Goal: Task Accomplishment & Management: Manage account settings

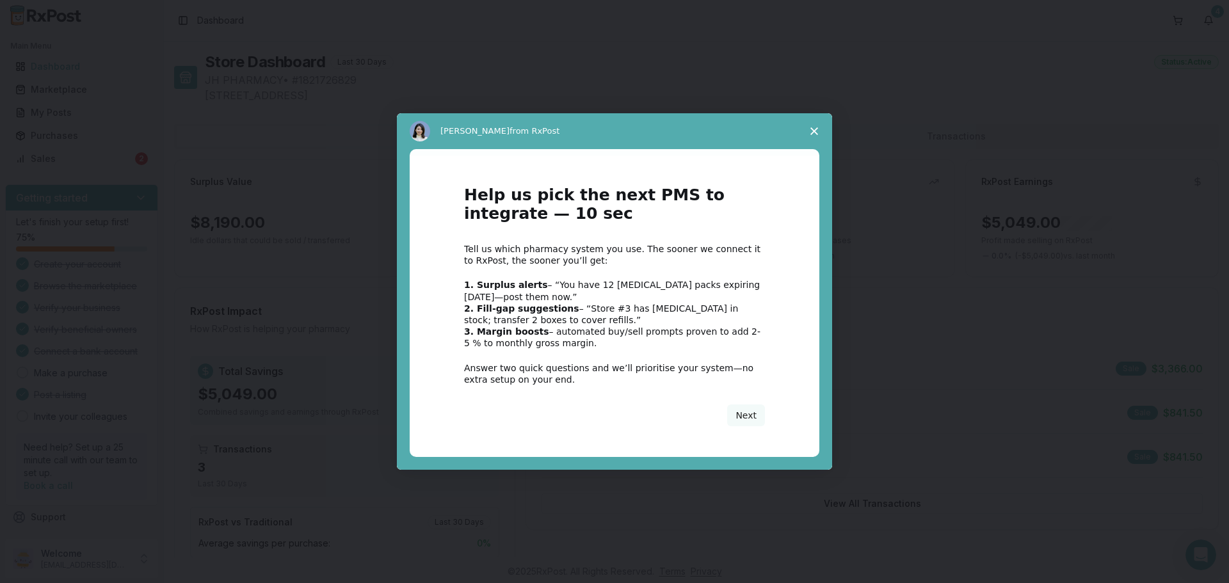
click at [812, 131] on icon "Close survey" at bounding box center [814, 131] width 8 height 8
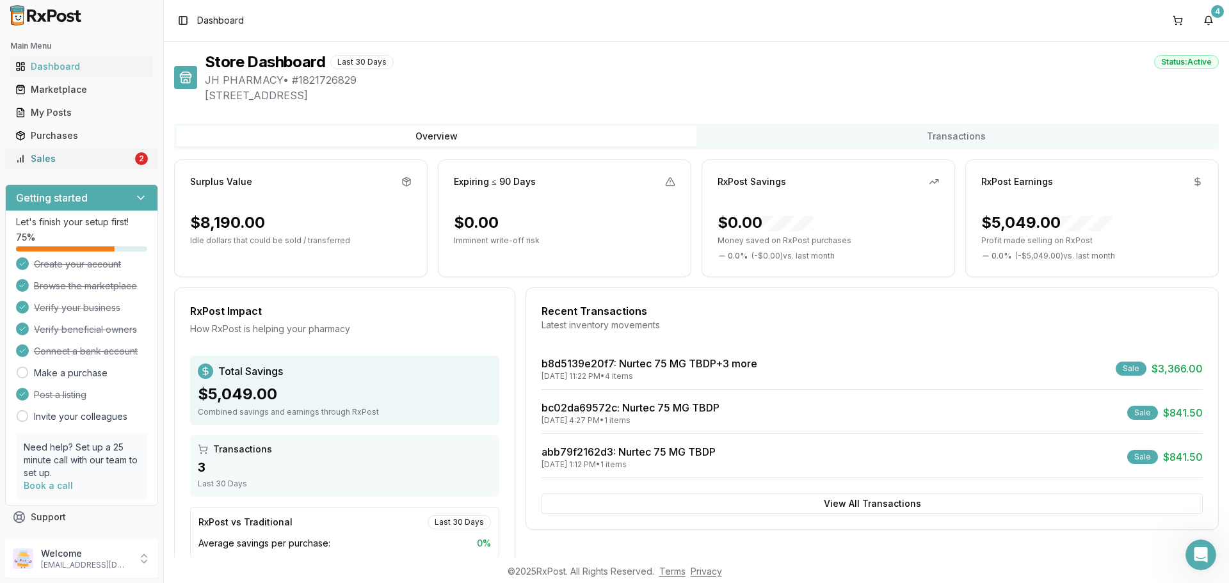
click at [83, 155] on div "Sales" at bounding box center [73, 158] width 117 height 13
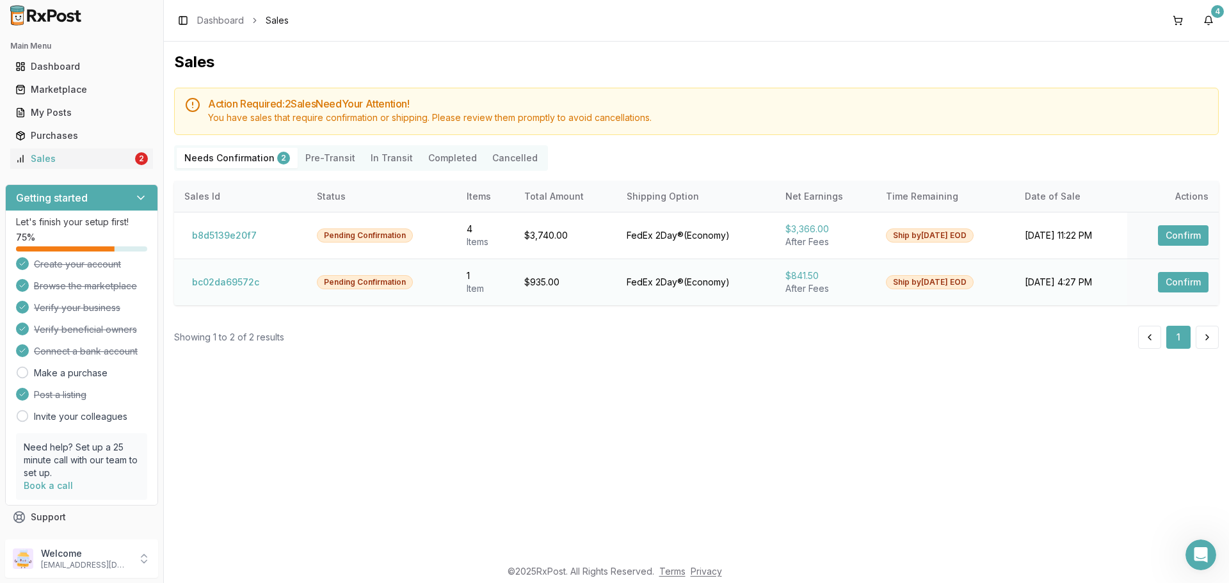
click at [1170, 277] on button "Confirm" at bounding box center [1183, 282] width 51 height 20
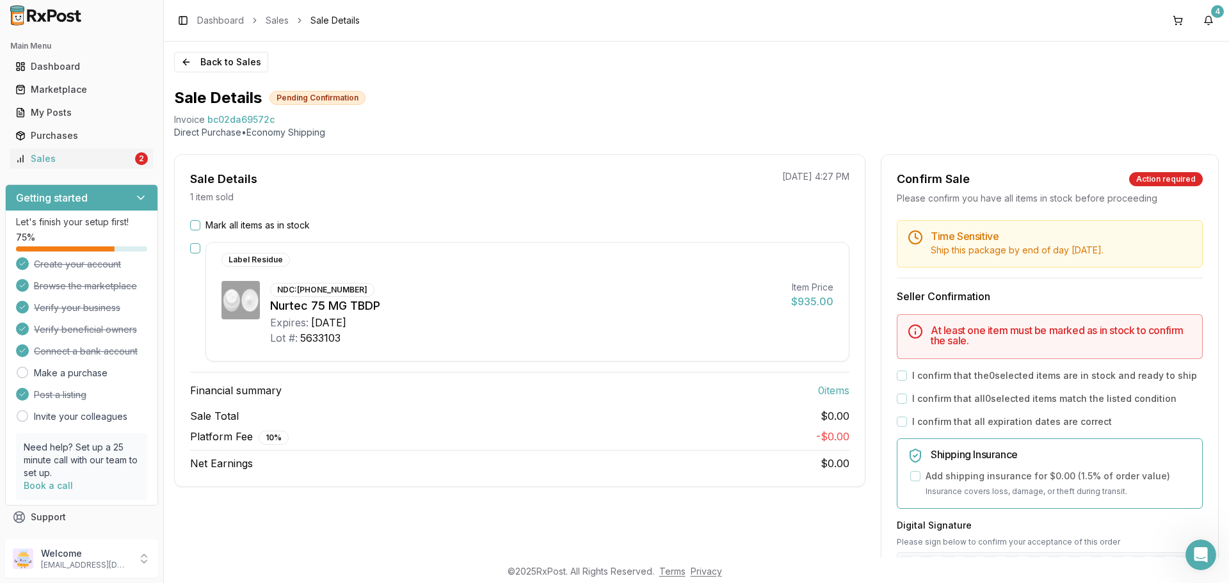
click at [193, 223] on button "Mark all items as in stock" at bounding box center [195, 225] width 10 height 10
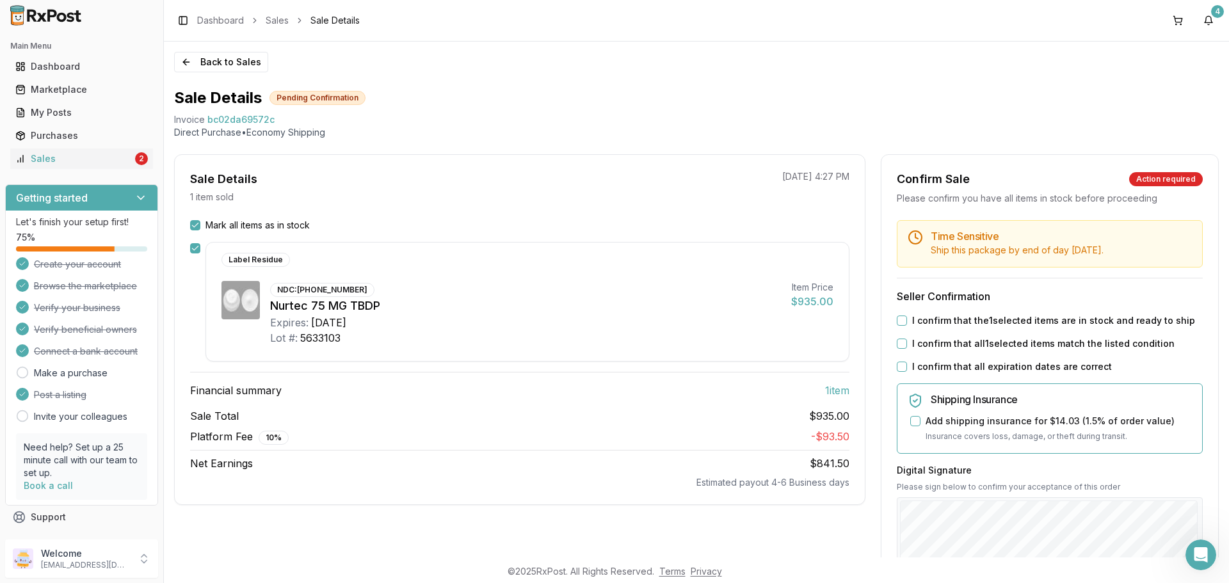
click at [899, 322] on button "I confirm that the 1 selected items are in stock and ready to ship" at bounding box center [902, 321] width 10 height 10
drag, startPoint x: 899, startPoint y: 340, endPoint x: 899, endPoint y: 359, distance: 19.2
click at [899, 342] on button "I confirm that all 1 selected items match the listed condition" at bounding box center [902, 344] width 10 height 10
click at [899, 360] on div "I confirm that all expiration dates are correct" at bounding box center [1050, 366] width 306 height 13
click at [899, 364] on button "I confirm that all expiration dates are correct" at bounding box center [902, 367] width 10 height 10
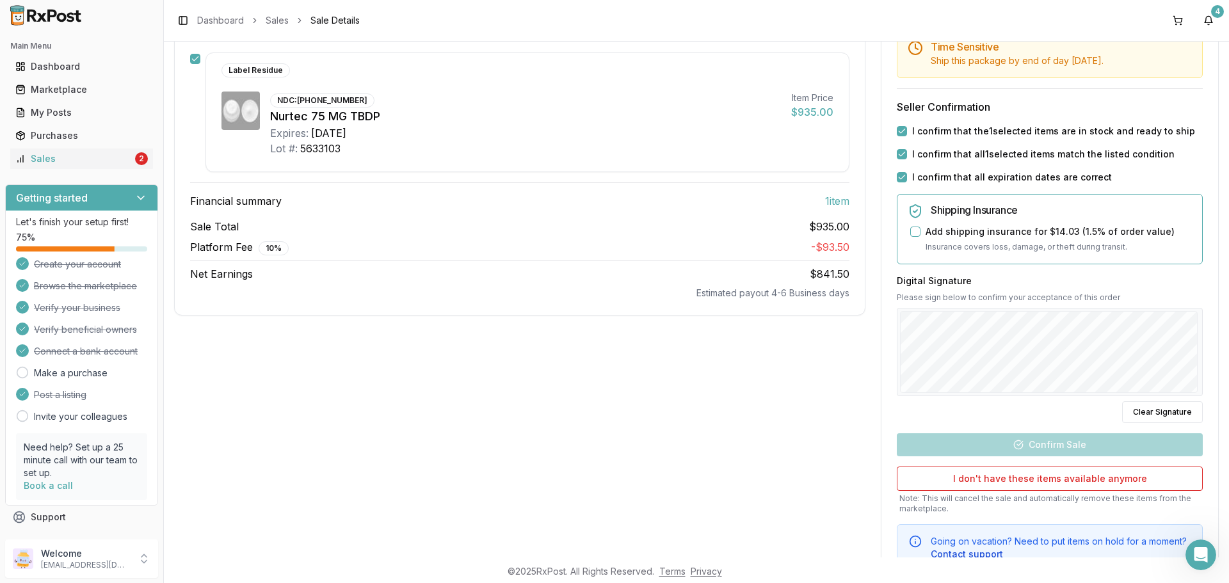
scroll to position [192, 0]
click at [777, 338] on div "Sale Details 1 item sold 10/02/2025 4:27 PM Mark all items as in stock Label Re…" at bounding box center [696, 273] width 1045 height 623
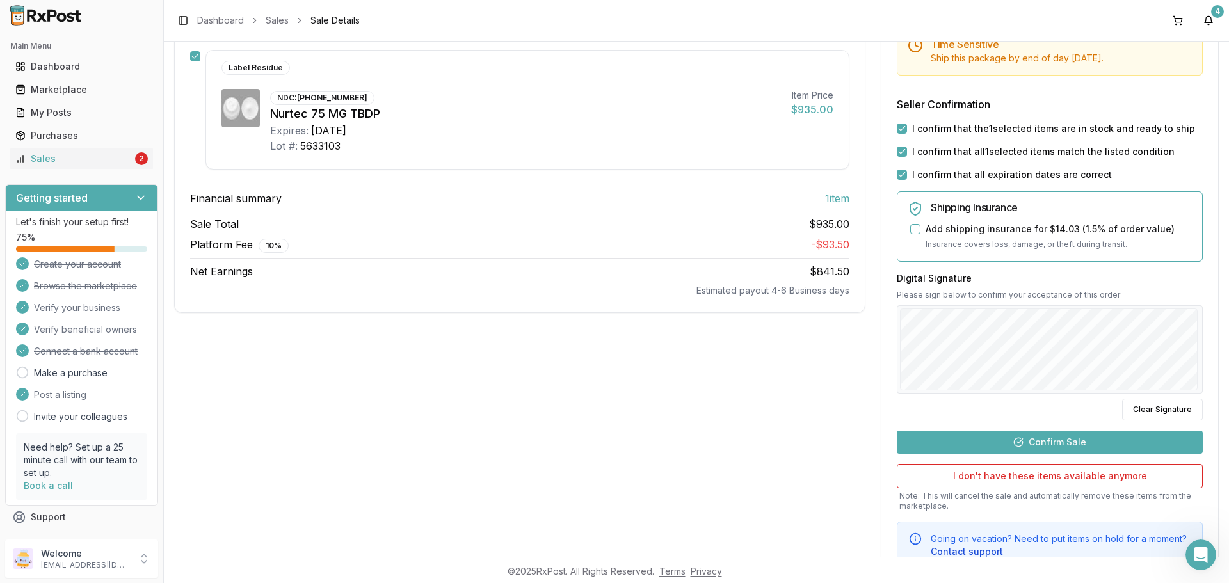
click at [1048, 437] on button "Confirm Sale" at bounding box center [1050, 442] width 306 height 23
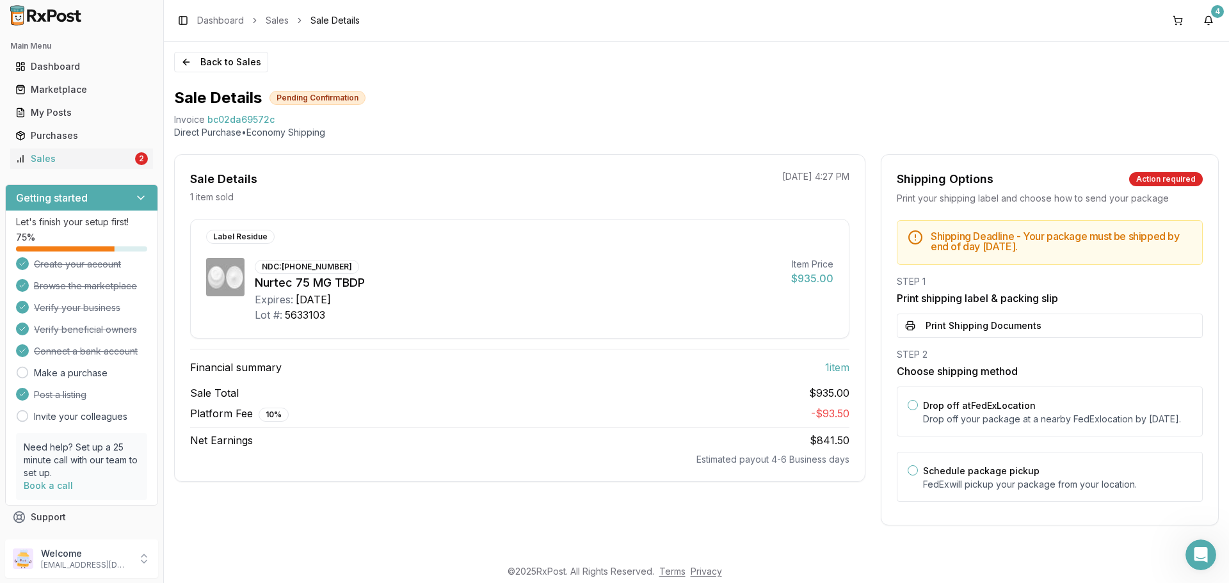
scroll to position [1, 0]
click at [955, 333] on button "Print Shipping Documents" at bounding box center [1050, 326] width 306 height 24
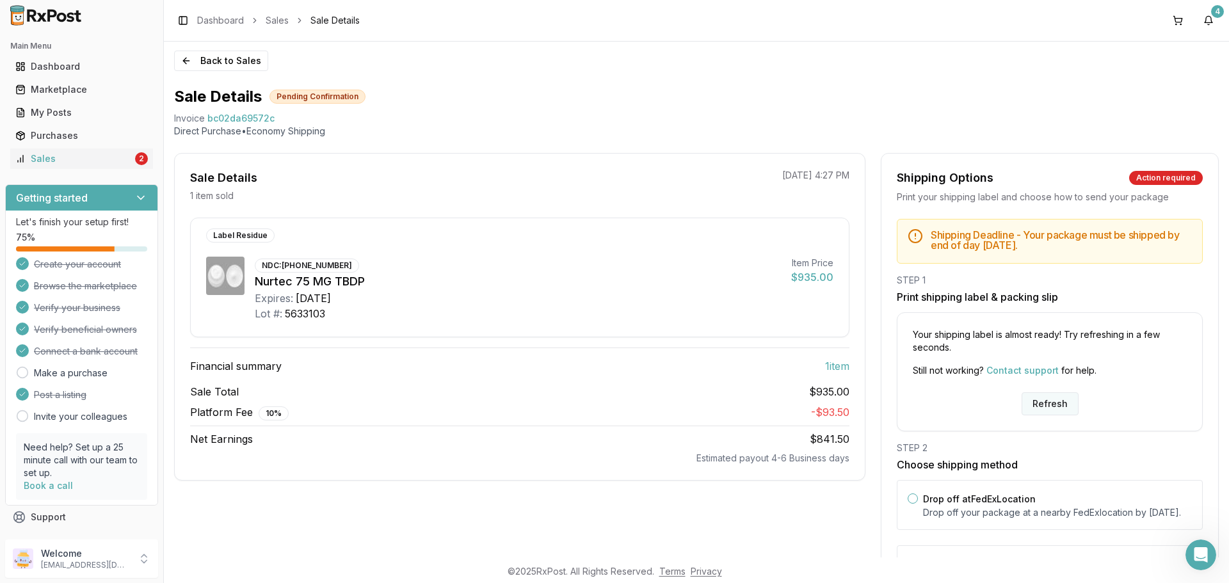
click at [1033, 396] on button "Refresh" at bounding box center [1050, 403] width 57 height 23
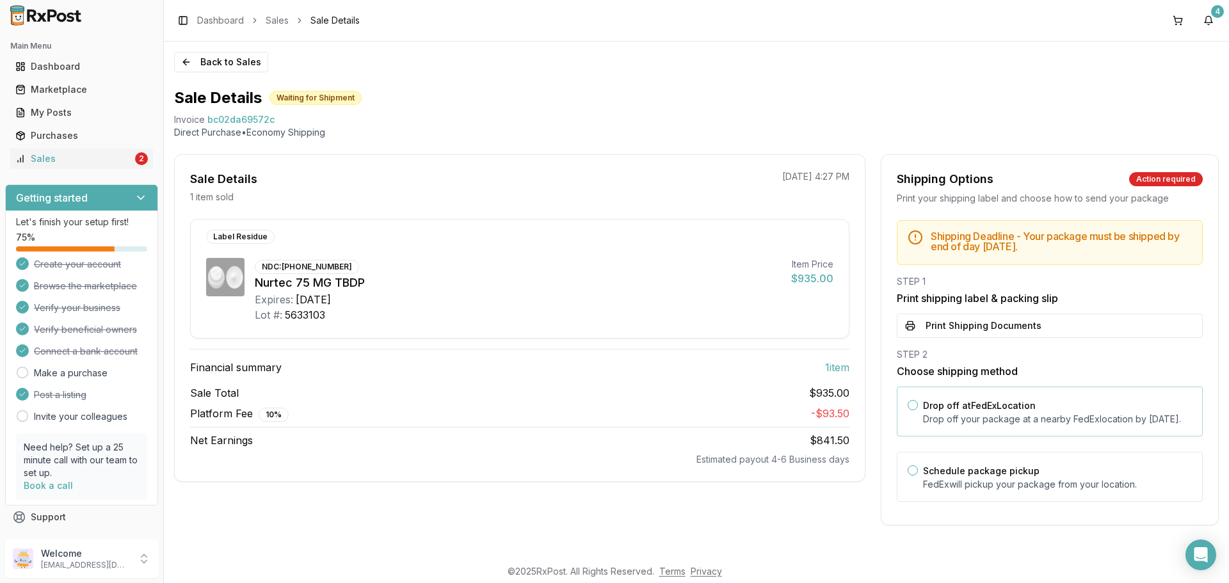
scroll to position [1, 0]
click at [995, 408] on label "Drop off at FedEx Location" at bounding box center [979, 405] width 113 height 11
click at [918, 408] on button "Drop off at FedEx Location" at bounding box center [913, 405] width 10 height 10
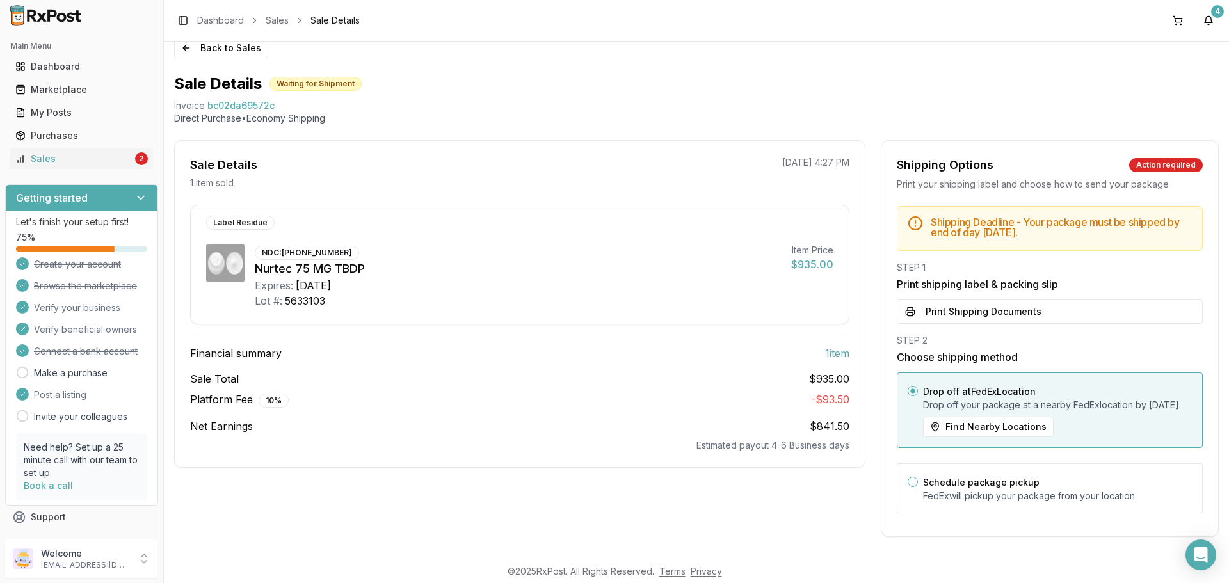
scroll to position [27, 0]
click at [958, 309] on button "Print Shipping Documents" at bounding box center [1050, 312] width 306 height 24
click at [72, 157] on div "Sales" at bounding box center [73, 158] width 117 height 13
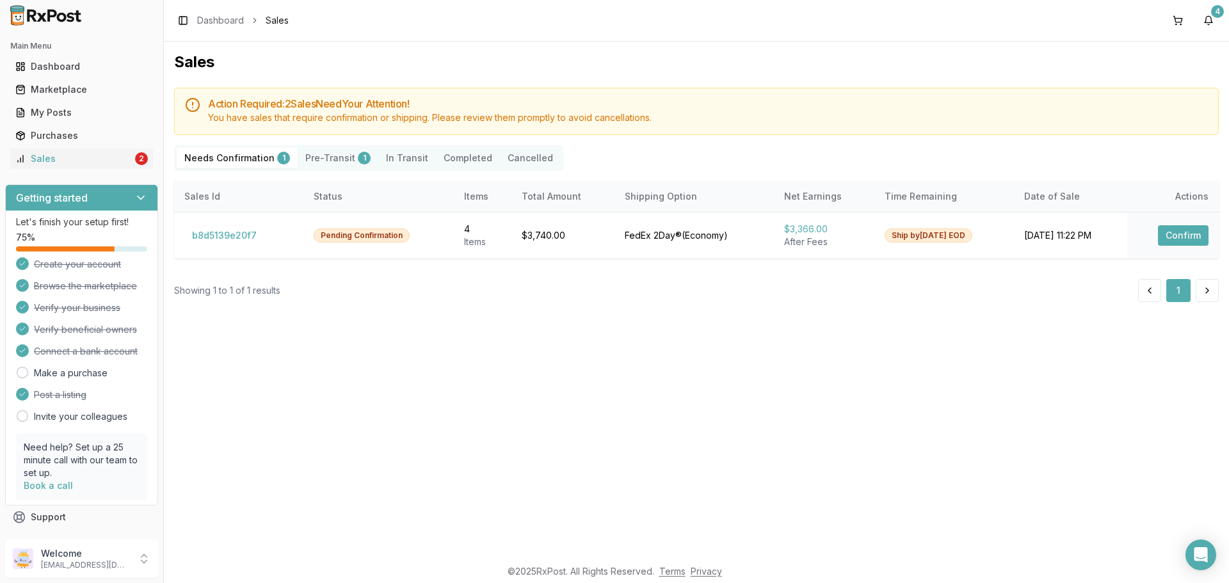
click at [629, 307] on div "Sales Action Required: 2 Sale s Need Your Attention! You have sales that requir…" at bounding box center [696, 300] width 1065 height 516
click at [1180, 232] on button "Confirm" at bounding box center [1183, 235] width 51 height 20
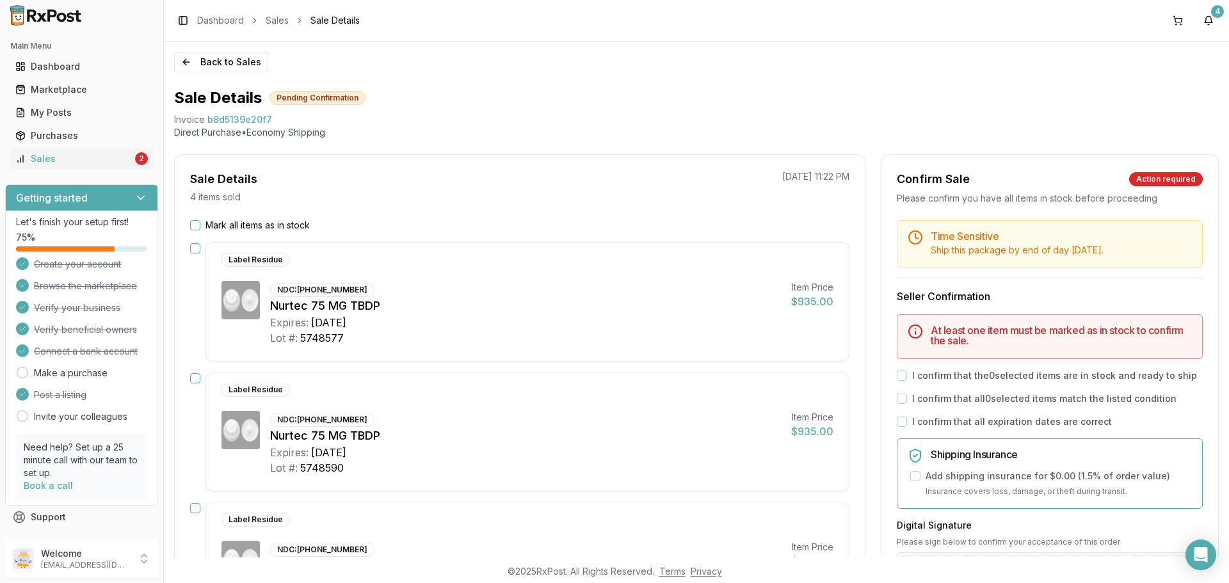
click at [191, 227] on button "Mark all items as in stock" at bounding box center [195, 225] width 10 height 10
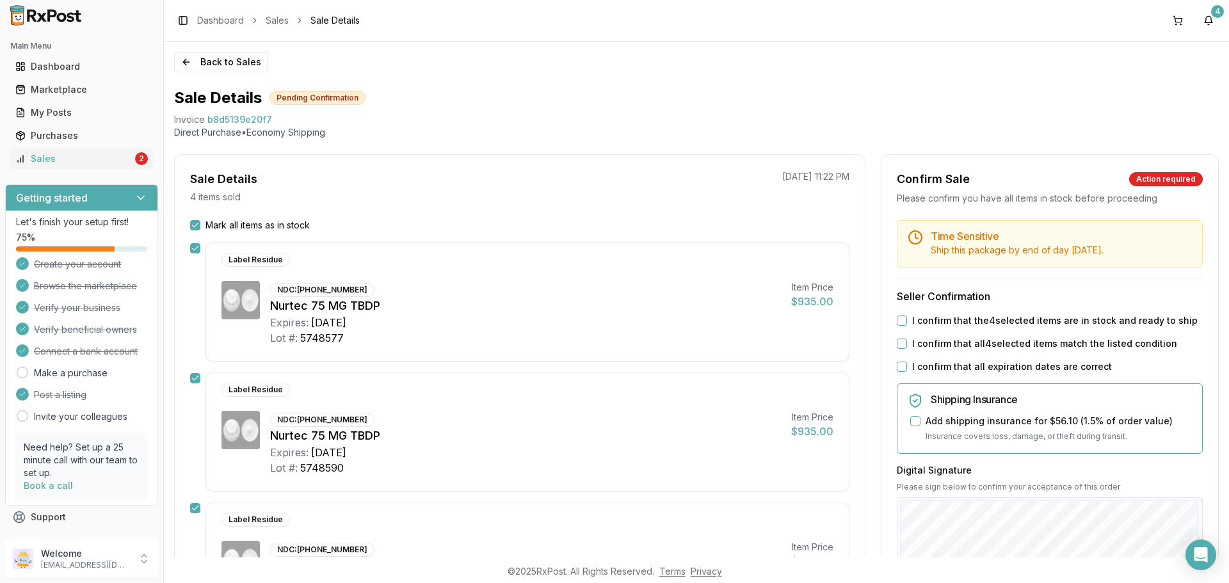
click at [899, 325] on button "I confirm that the 4 selected items are in stock and ready to ship" at bounding box center [902, 321] width 10 height 10
click at [903, 344] on button "I confirm that all 4 selected items match the listed condition" at bounding box center [902, 344] width 10 height 10
click at [898, 357] on div "Time Sensitive Ship this package by end of day Thursday, October 9th . Seller C…" at bounding box center [1050, 490] width 337 height 541
click at [899, 367] on button "I confirm that all expiration dates are correct" at bounding box center [902, 367] width 10 height 10
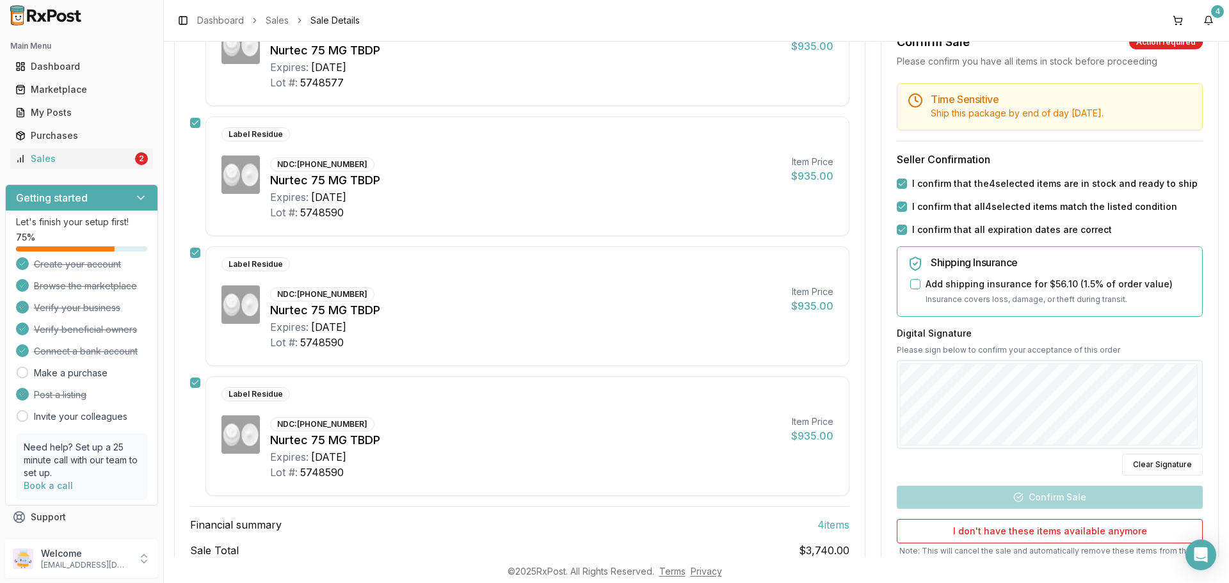
scroll to position [256, 0]
click at [635, 435] on div "Sale Details 4 items sold 10/02/2025 11:22 PM Mark all items as in stock Label …" at bounding box center [696, 268] width 1045 height 741
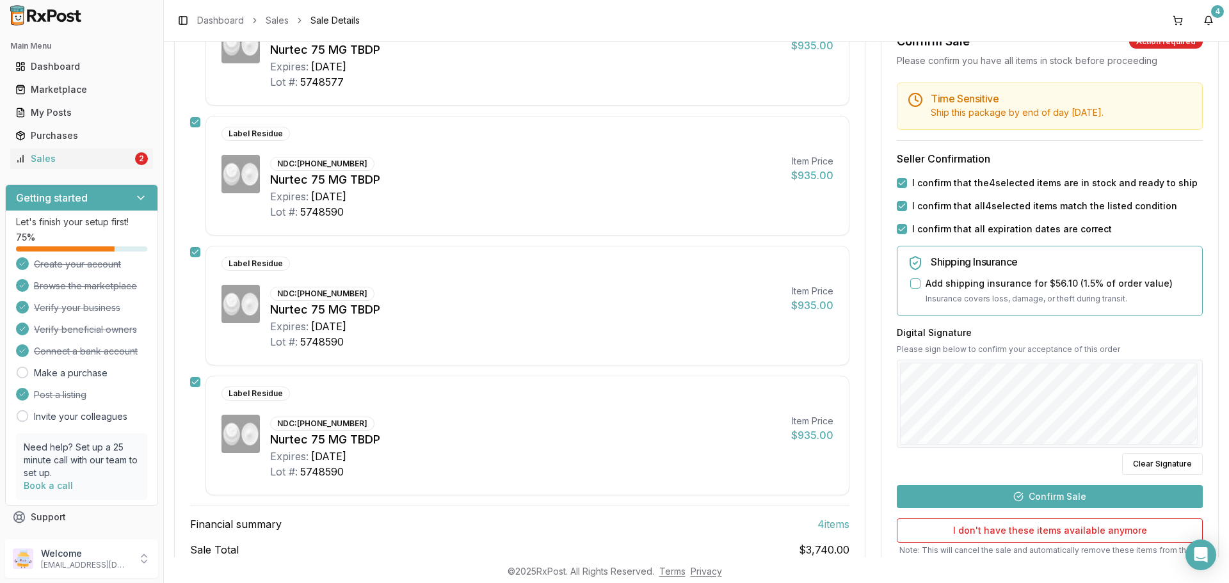
click at [1070, 492] on button "Confirm Sale" at bounding box center [1050, 496] width 306 height 23
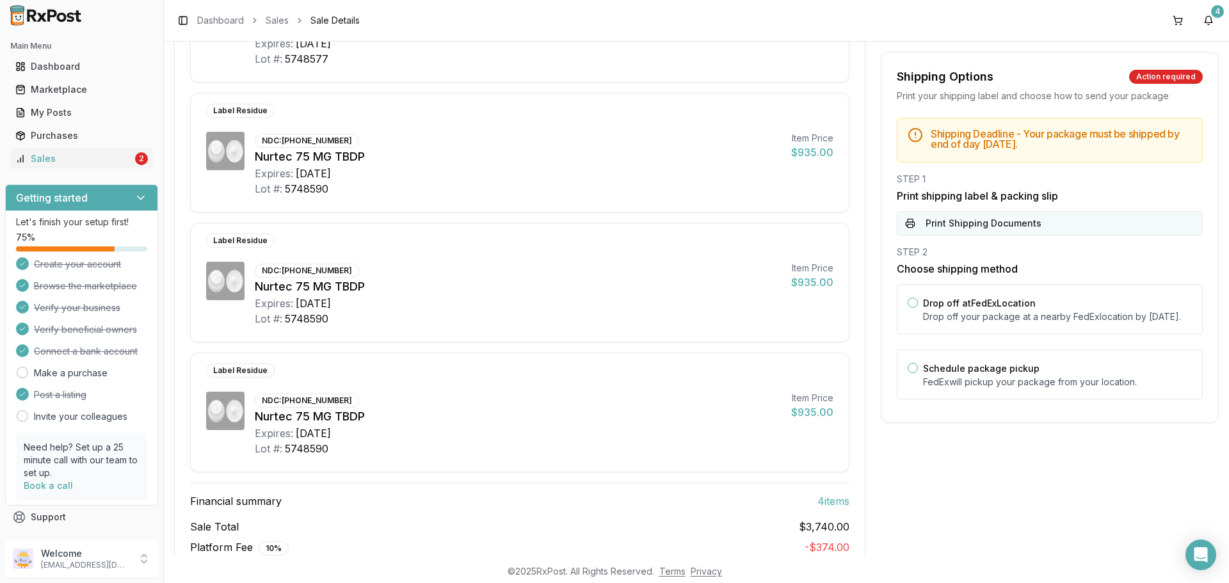
click at [965, 226] on button "Print Shipping Documents" at bounding box center [1050, 223] width 306 height 24
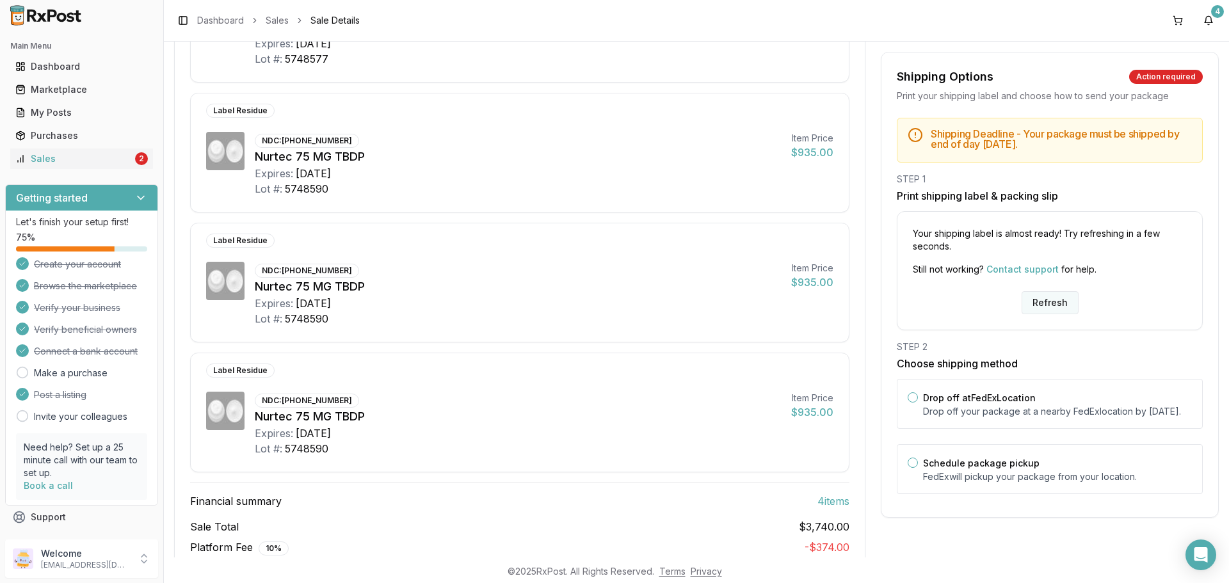
click at [1028, 298] on button "Refresh" at bounding box center [1050, 302] width 57 height 23
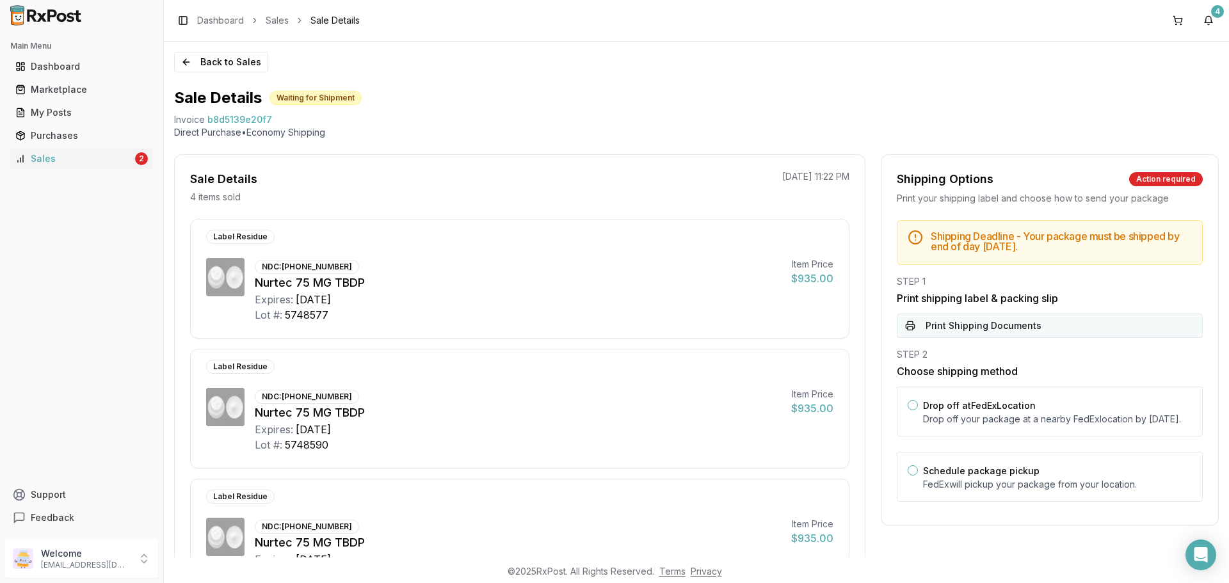
click at [1017, 325] on button "Print Shipping Documents" at bounding box center [1050, 326] width 306 height 24
